Goal: Information Seeking & Learning: Find specific fact

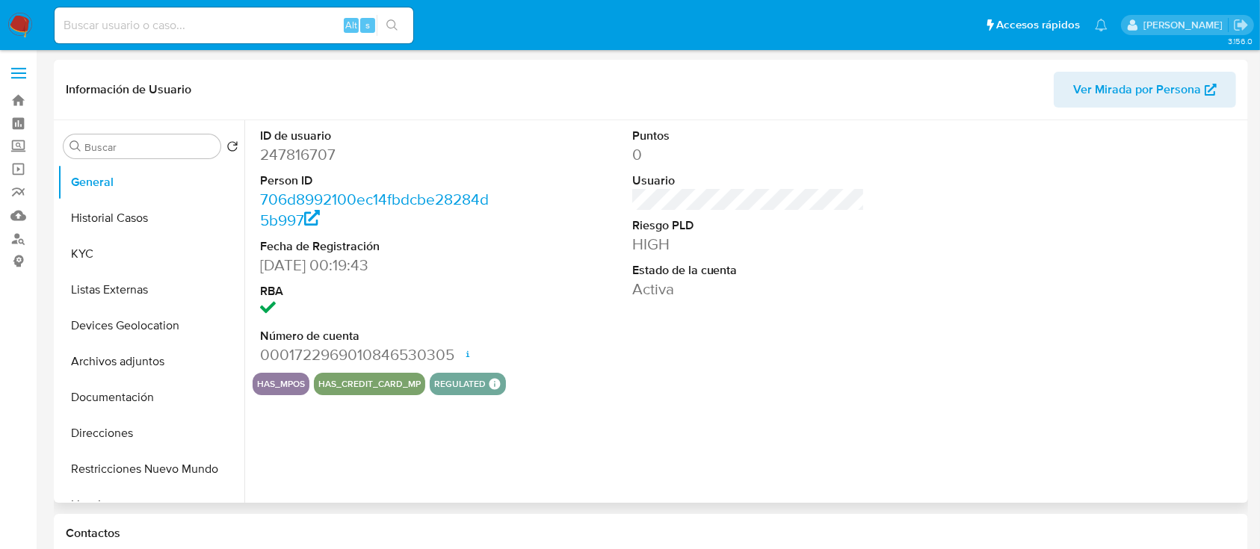
select select "10"
click at [114, 263] on button "KYC" at bounding box center [145, 254] width 175 height 36
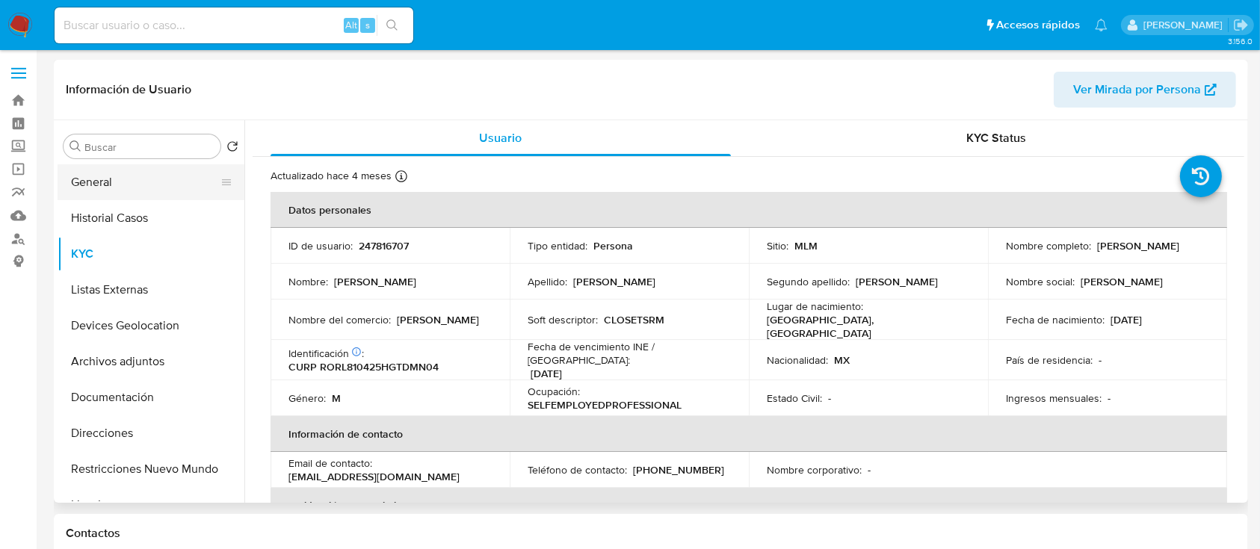
click at [102, 189] on button "General" at bounding box center [145, 182] width 175 height 36
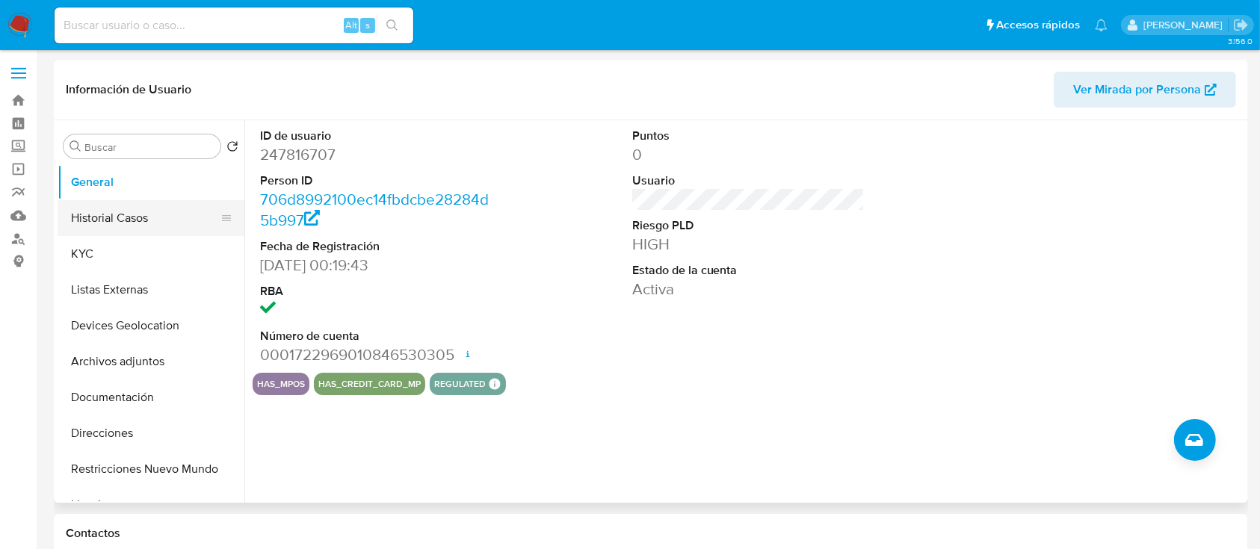
click at [97, 217] on button "Historial Casos" at bounding box center [145, 218] width 175 height 36
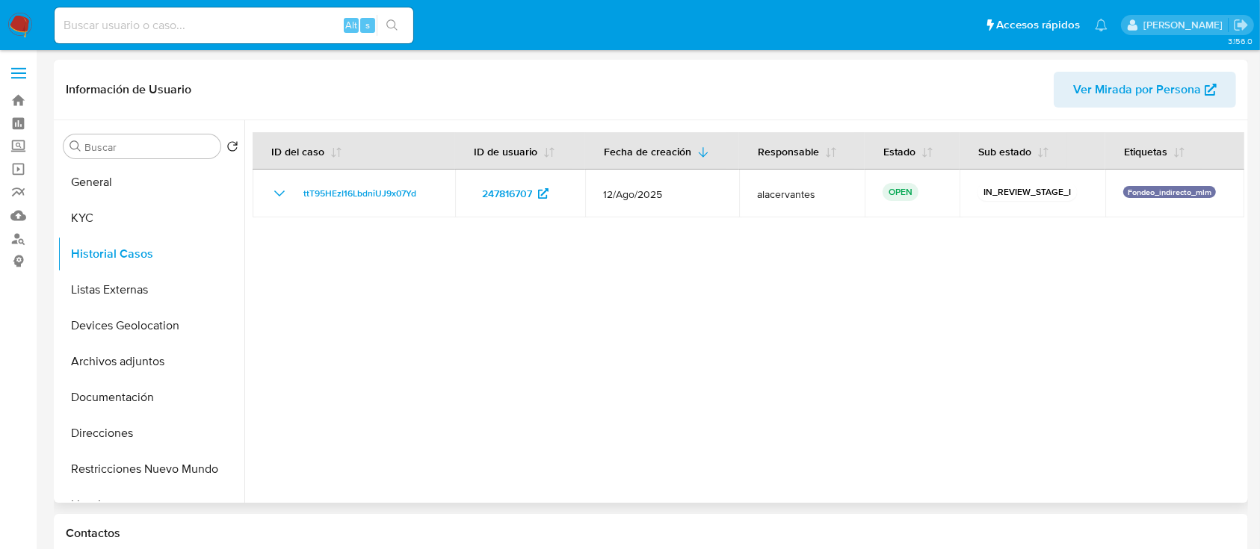
drag, startPoint x: 217, startPoint y: 219, endPoint x: 212, endPoint y: 255, distance: 36.3
click at [102, 208] on button "KYC" at bounding box center [145, 218] width 175 height 36
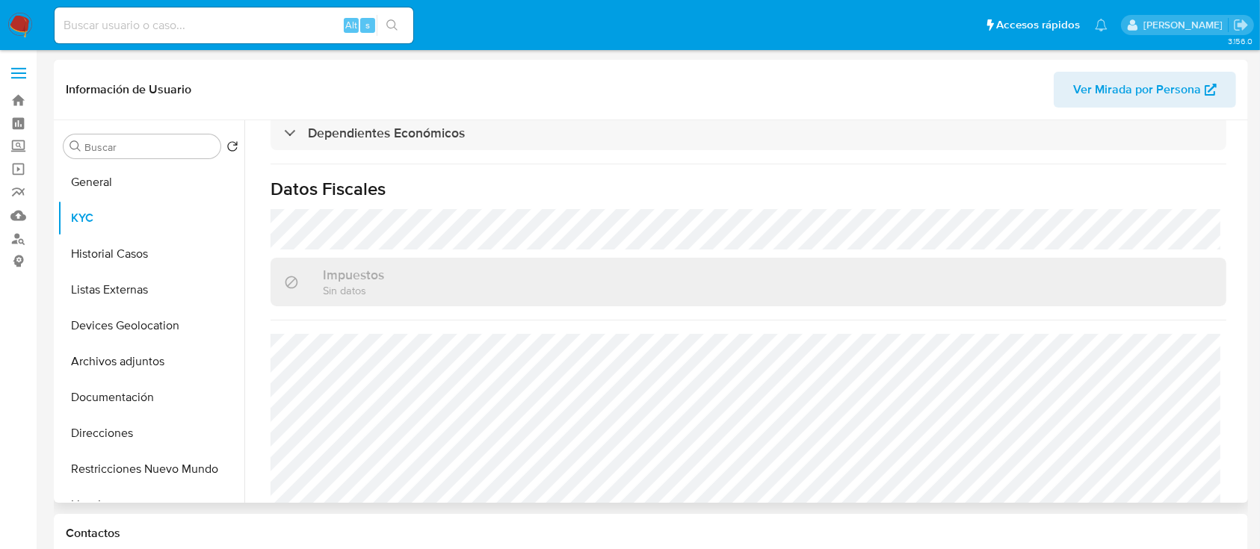
scroll to position [915, 0]
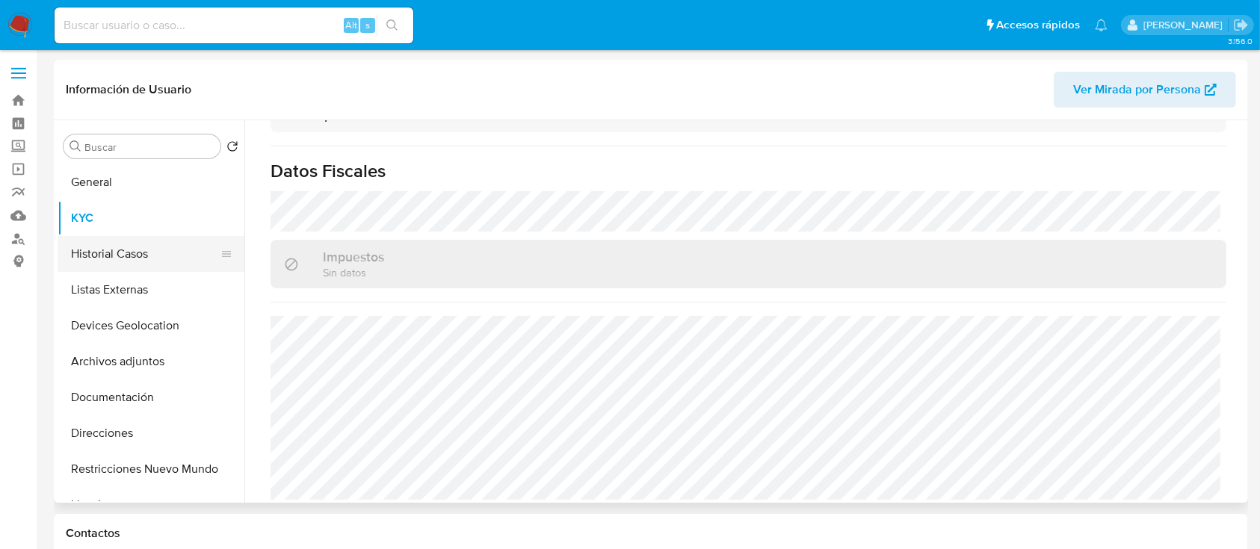
click at [135, 260] on button "Historial Casos" at bounding box center [145, 254] width 175 height 36
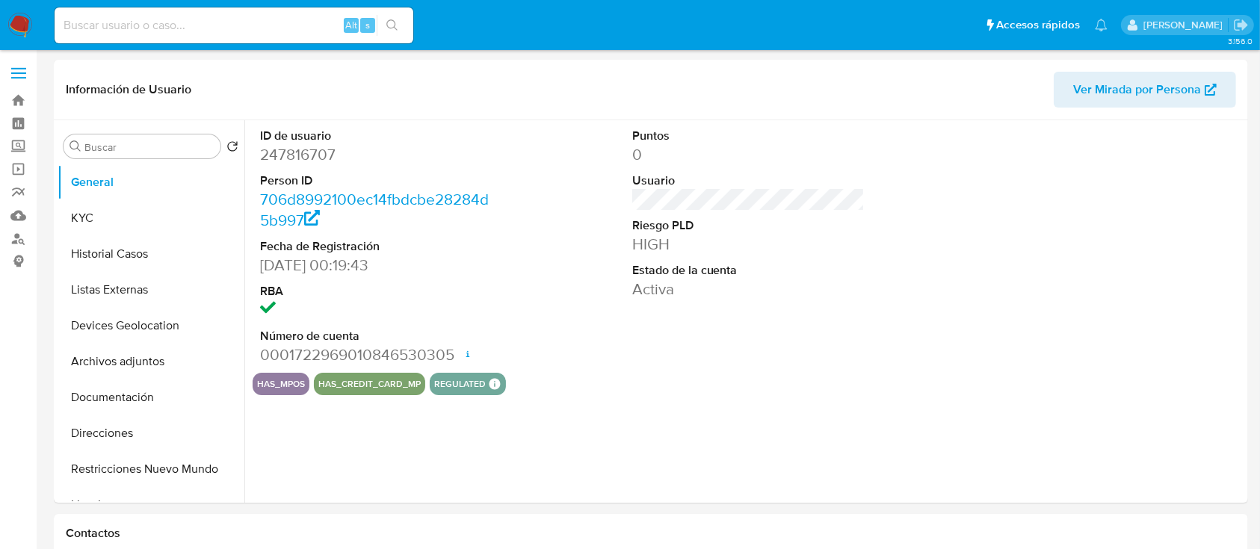
select select "10"
click at [132, 333] on button "Devices Geolocation" at bounding box center [145, 326] width 175 height 36
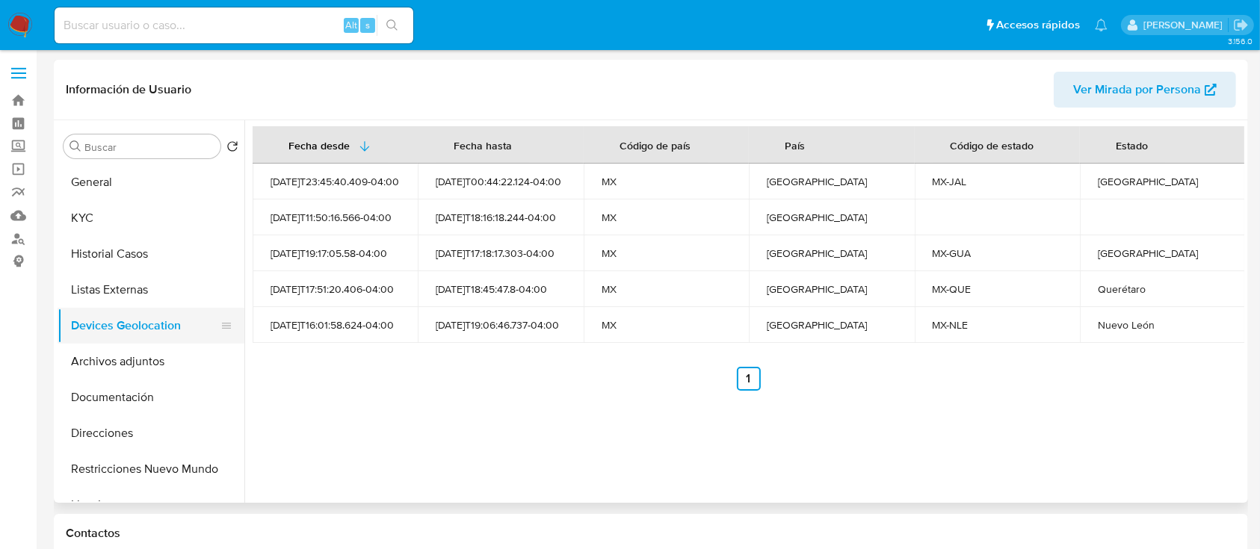
click at [126, 309] on button "Devices Geolocation" at bounding box center [145, 326] width 175 height 36
click at [125, 303] on button "Listas Externas" at bounding box center [145, 290] width 175 height 36
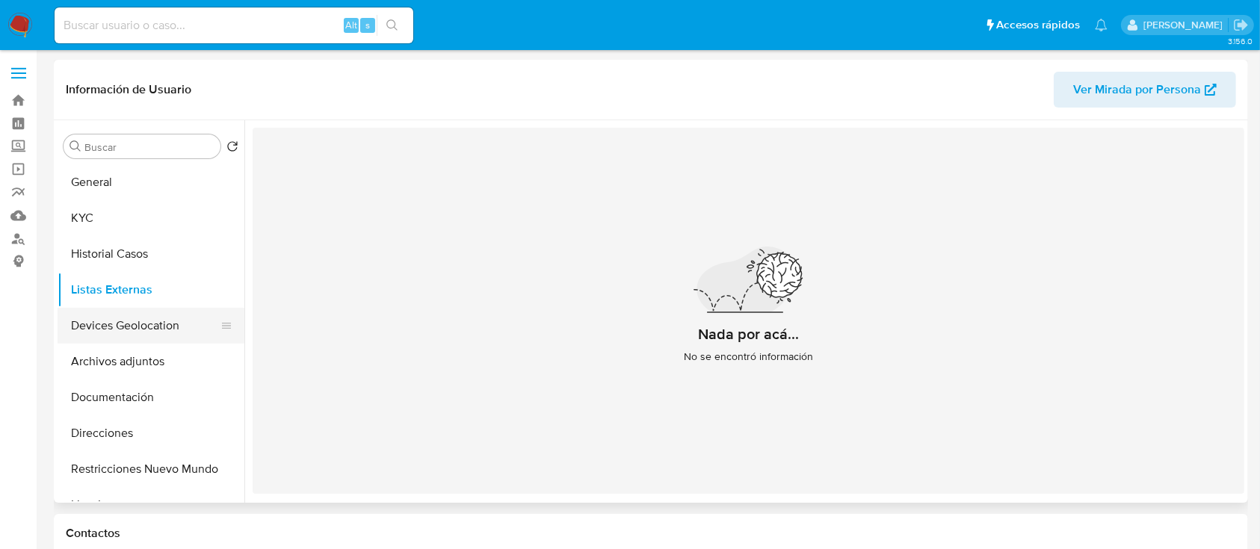
click at [120, 309] on button "Devices Geolocation" at bounding box center [145, 326] width 175 height 36
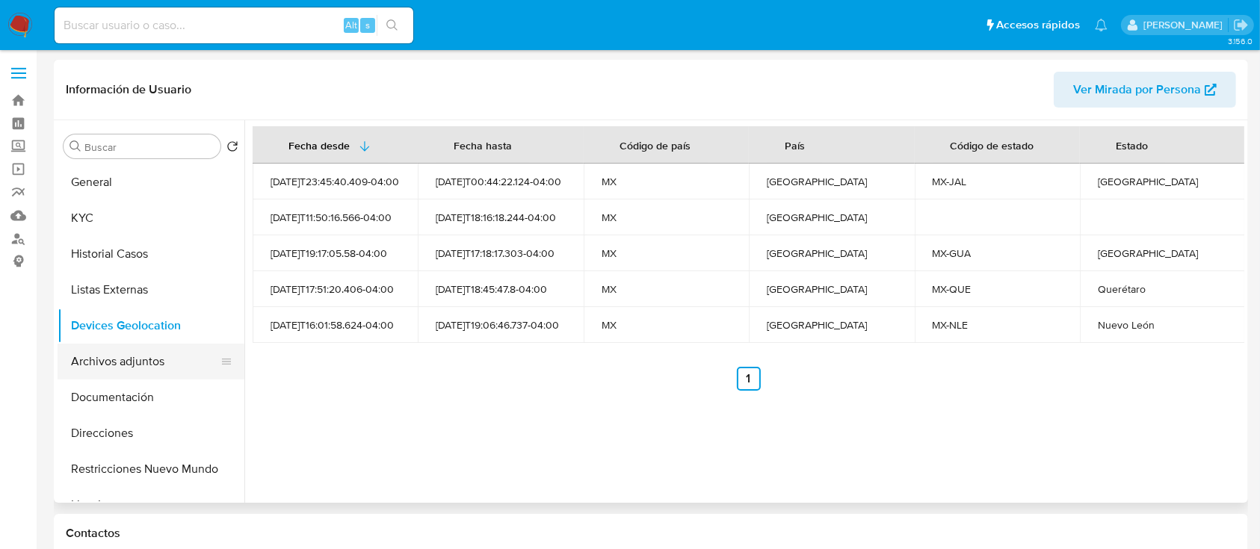
click at [143, 368] on button "Archivos adjuntos" at bounding box center [145, 362] width 175 height 36
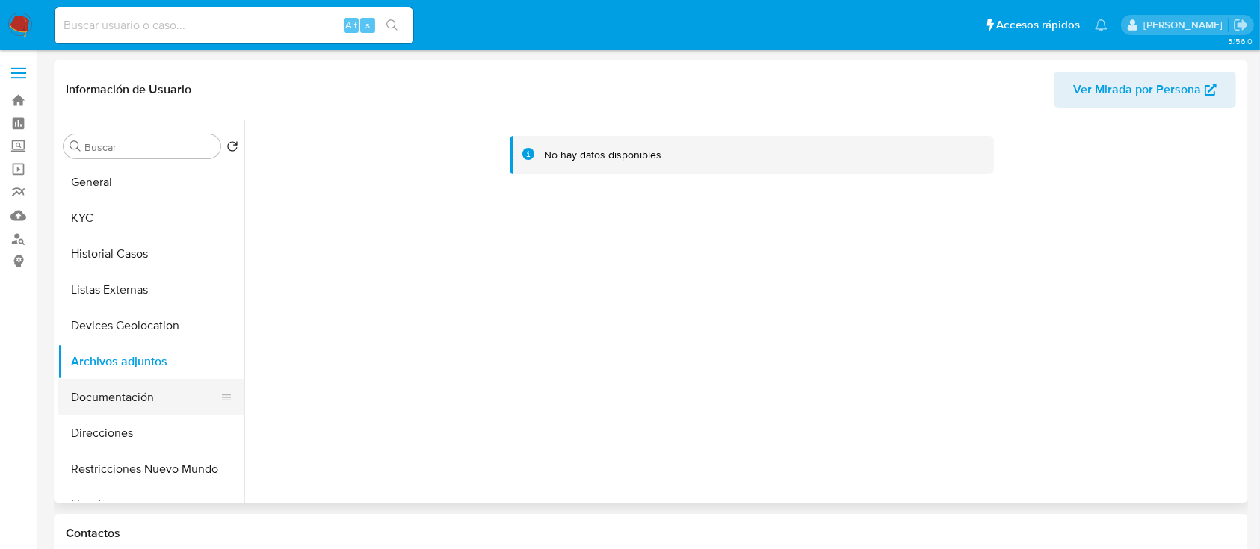
click at [144, 405] on button "Documentación" at bounding box center [145, 398] width 175 height 36
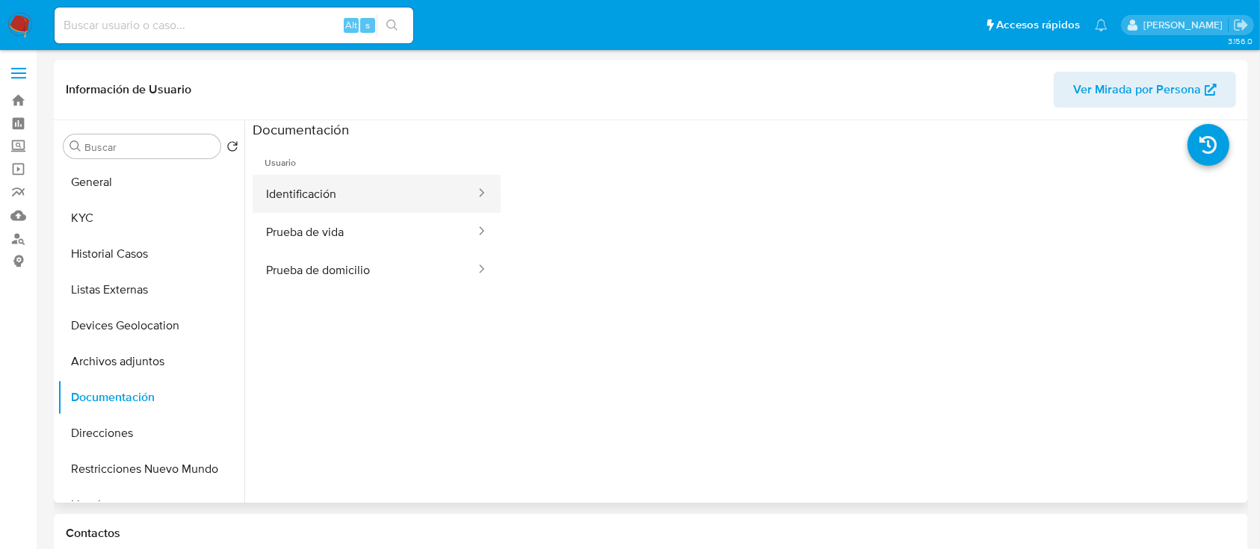
click at [340, 201] on button "Identificación" at bounding box center [365, 194] width 224 height 38
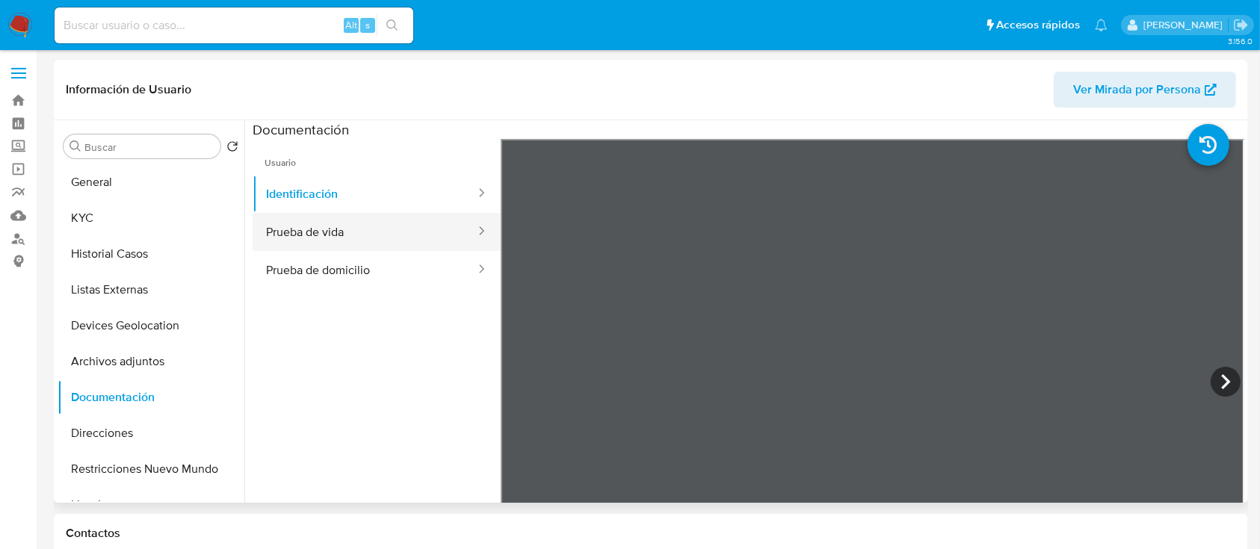
click at [326, 234] on button "Prueba de vida" at bounding box center [365, 232] width 224 height 38
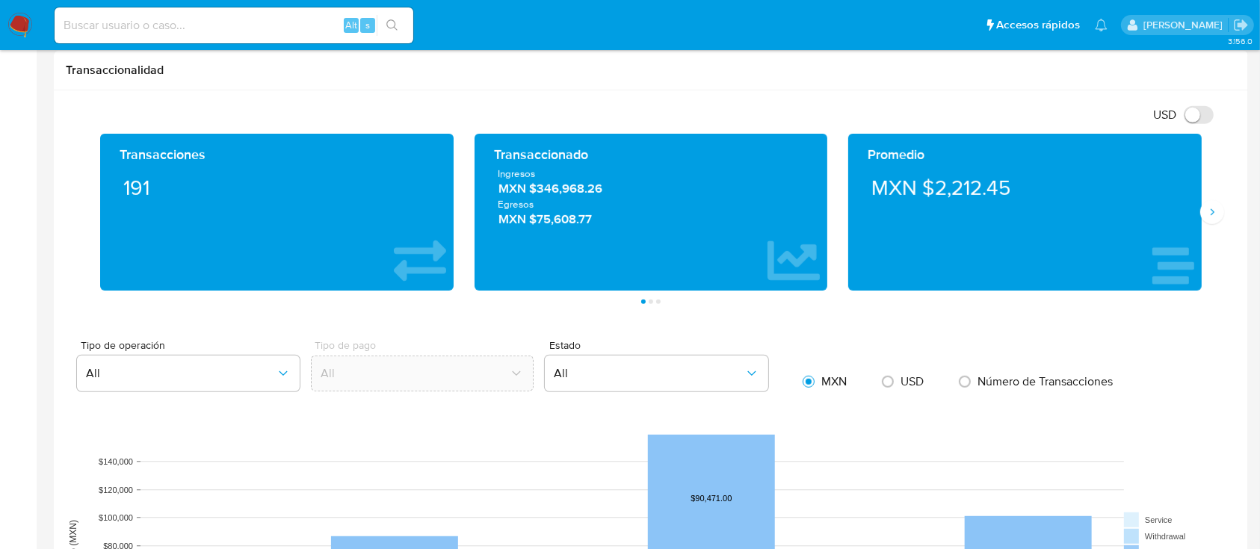
scroll to position [688, 0]
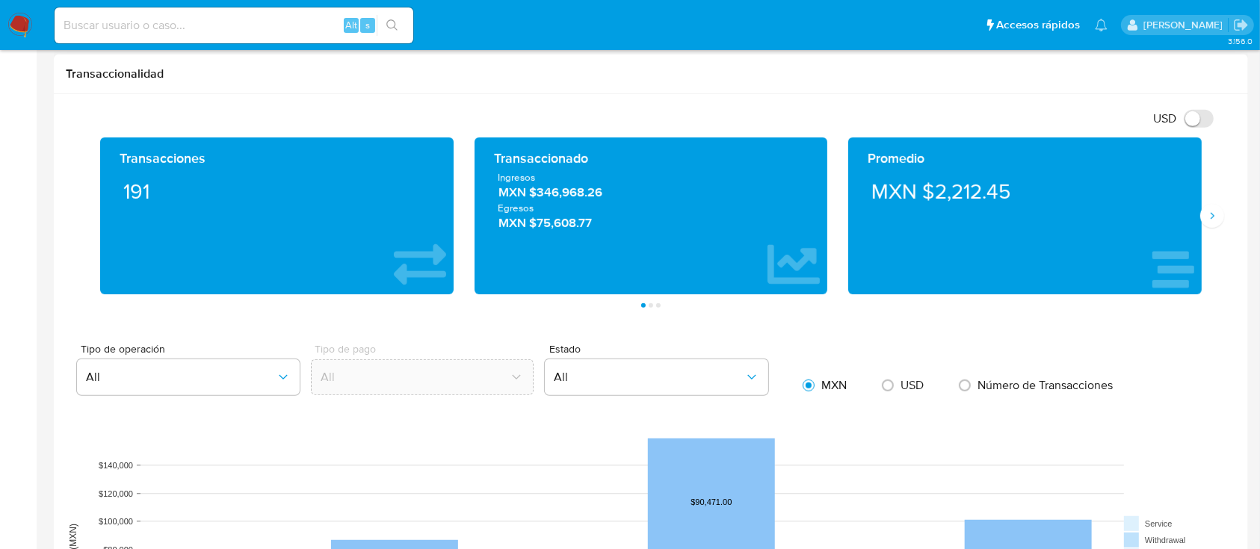
click at [1211, 230] on div "Promedio MXN $2,212.45" at bounding box center [1025, 216] width 374 height 157
click at [1211, 224] on button "Siguiente" at bounding box center [1212, 216] width 24 height 24
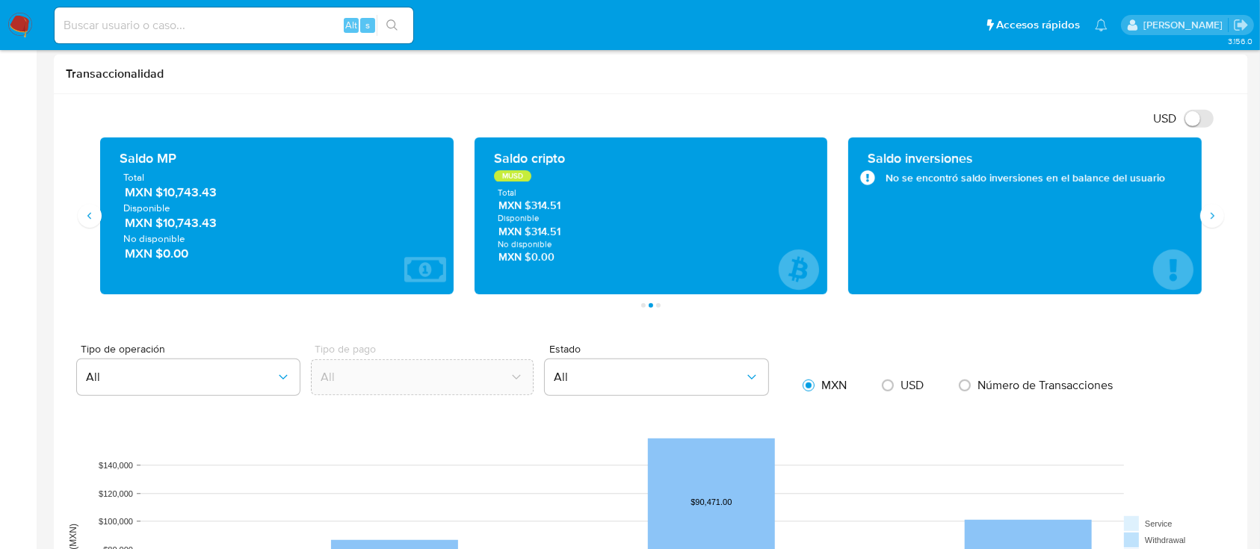
scroll to position [0, 0]
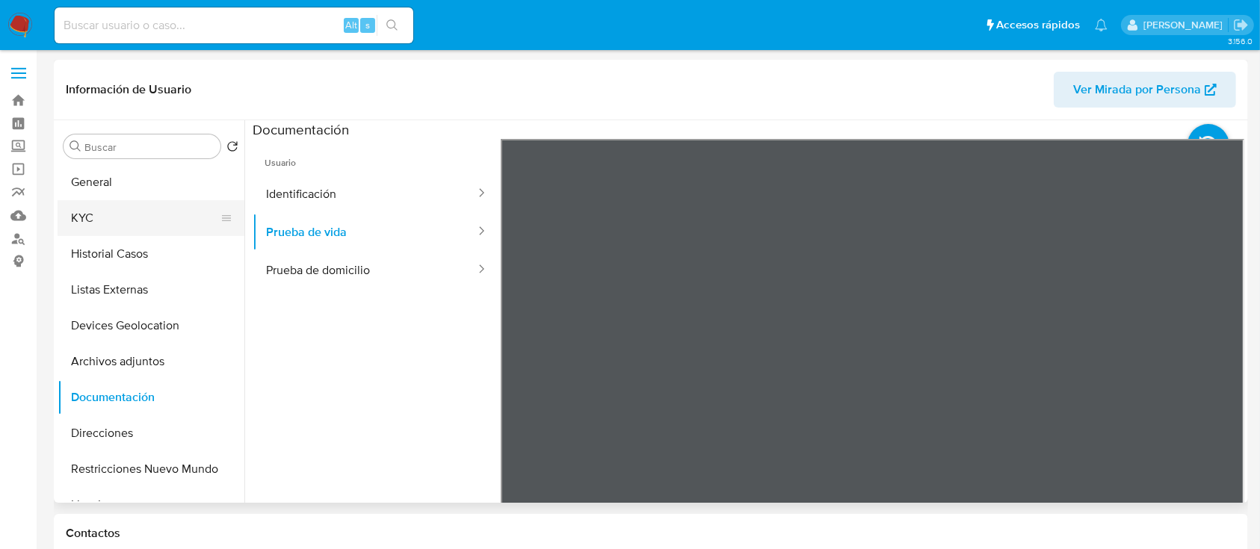
click at [121, 226] on button "KYC" at bounding box center [145, 218] width 175 height 36
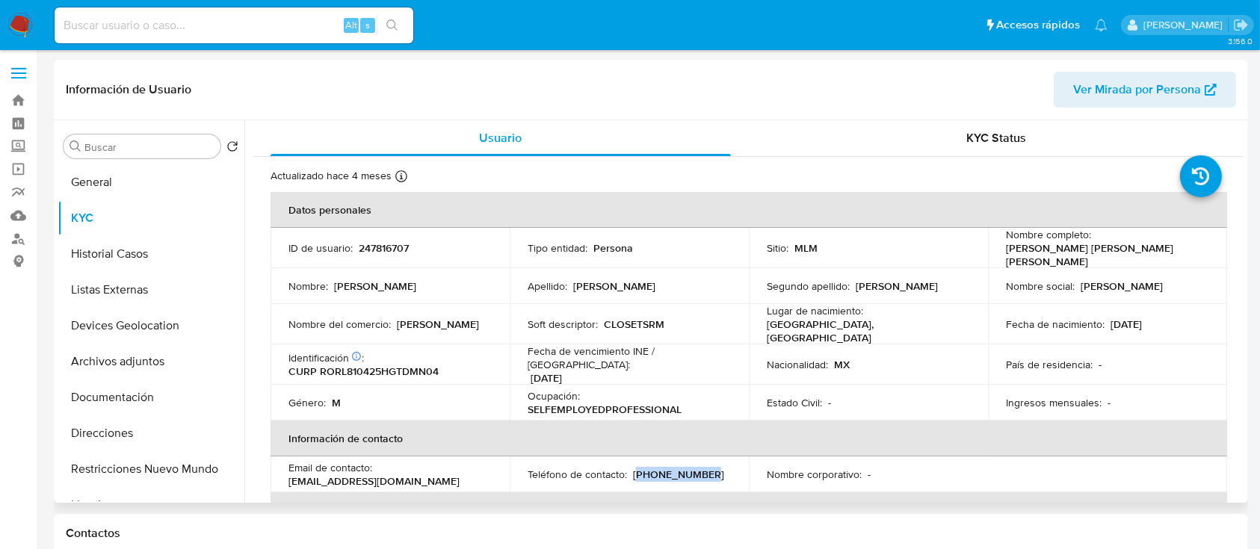
drag, startPoint x: 702, startPoint y: 459, endPoint x: 633, endPoint y: 465, distance: 69.0
click at [633, 468] on div "Teléfono de contacto : (477) 4951880" at bounding box center [629, 474] width 203 height 13
copy p "477) 4951880"
drag, startPoint x: 403, startPoint y: 463, endPoint x: 286, endPoint y: 468, distance: 117.4
click at [286, 468] on td "Email de contacto : leosalroro25@gmail.com" at bounding box center [390, 475] width 239 height 36
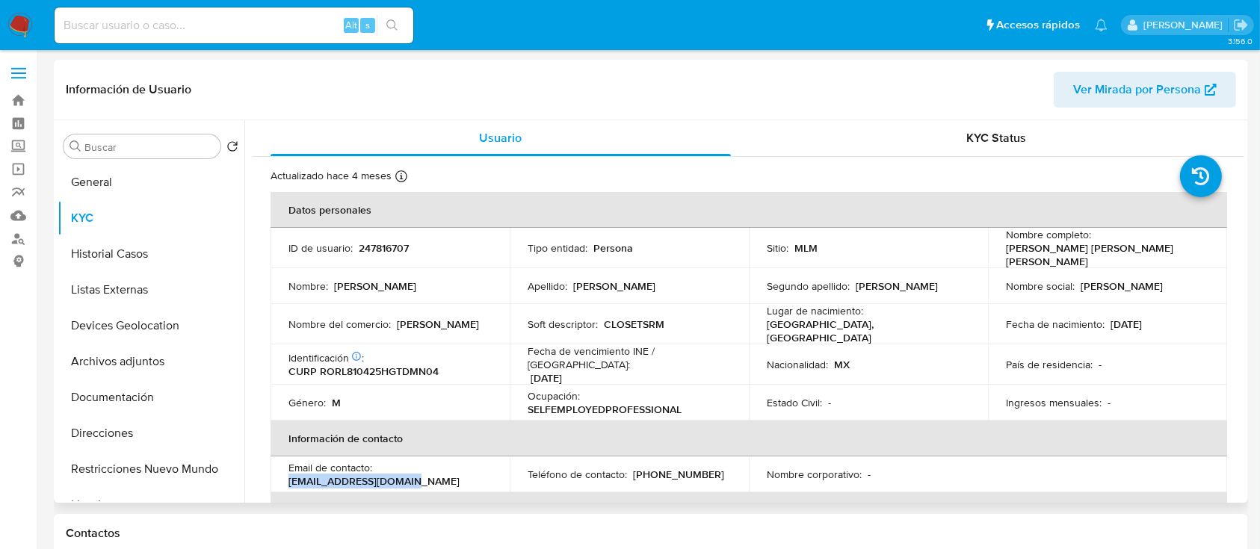
copy p "[EMAIL_ADDRESS][DOMAIN_NAME]"
click at [126, 186] on button "General" at bounding box center [145, 182] width 175 height 36
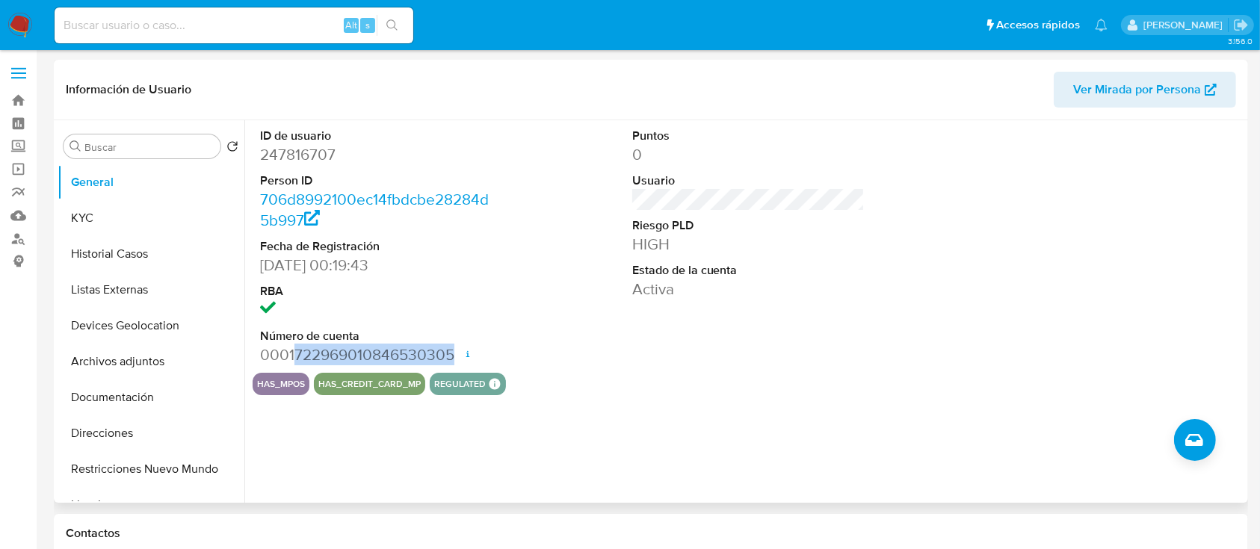
drag, startPoint x: 294, startPoint y: 357, endPoint x: 458, endPoint y: 351, distance: 164.5
click at [458, 351] on dd "0001722969010846530305 Fecha de apertura 11/03/2024 13:06 Estado ACTIVE" at bounding box center [376, 355] width 233 height 21
copy dd "722969010846530305"
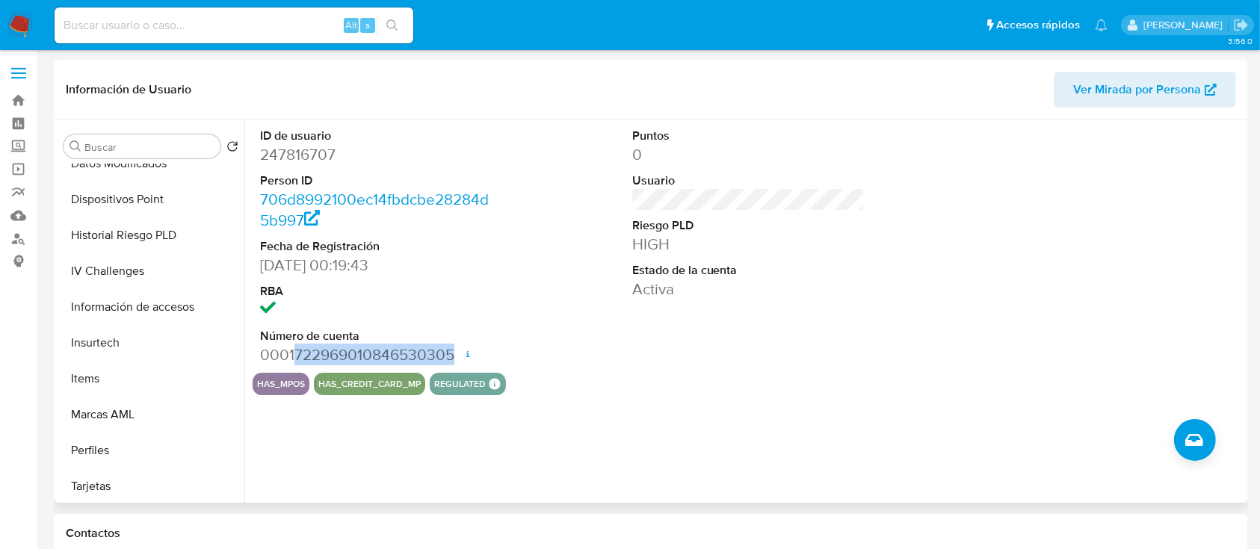
scroll to position [632, 0]
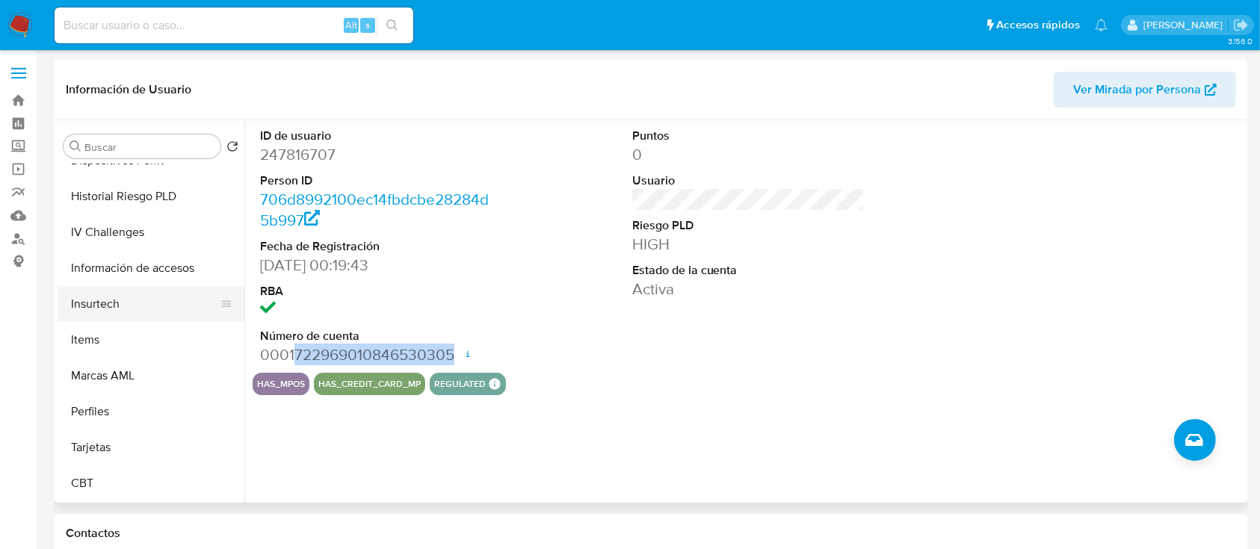
click at [66, 300] on button "Insurtech" at bounding box center [145, 304] width 175 height 36
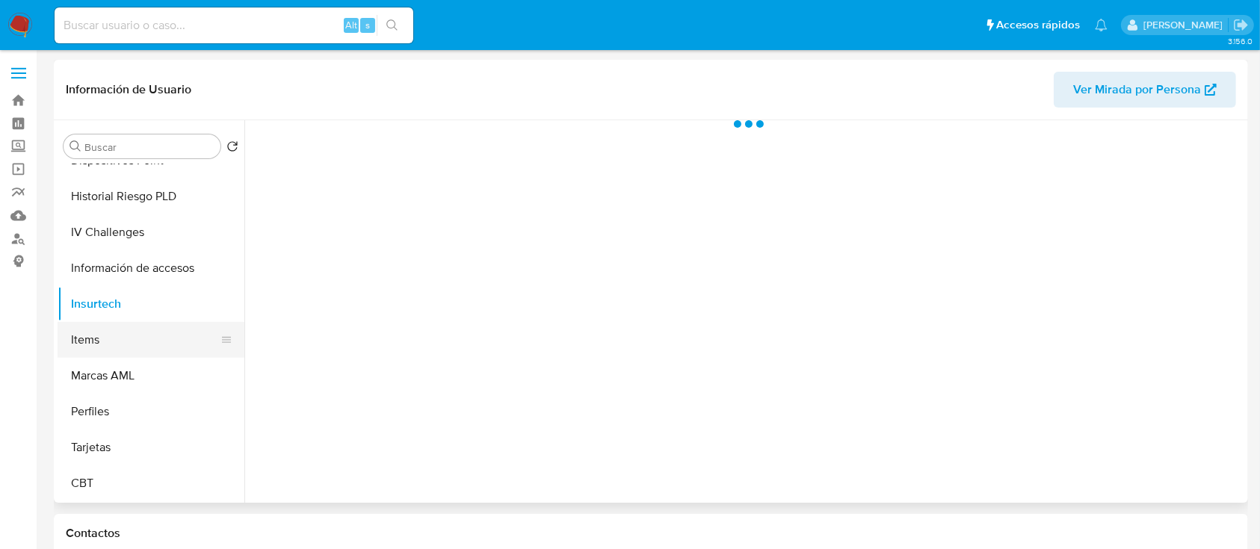
click at [82, 345] on button "Items" at bounding box center [145, 340] width 175 height 36
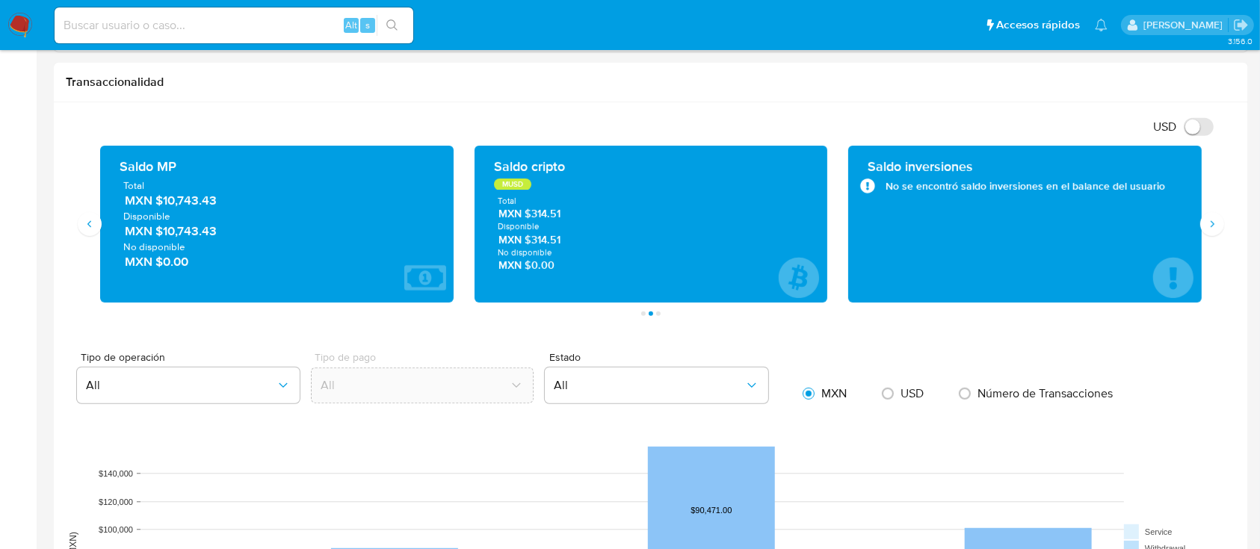
scroll to position [688, 0]
